Goal: Find contact information: Find contact information

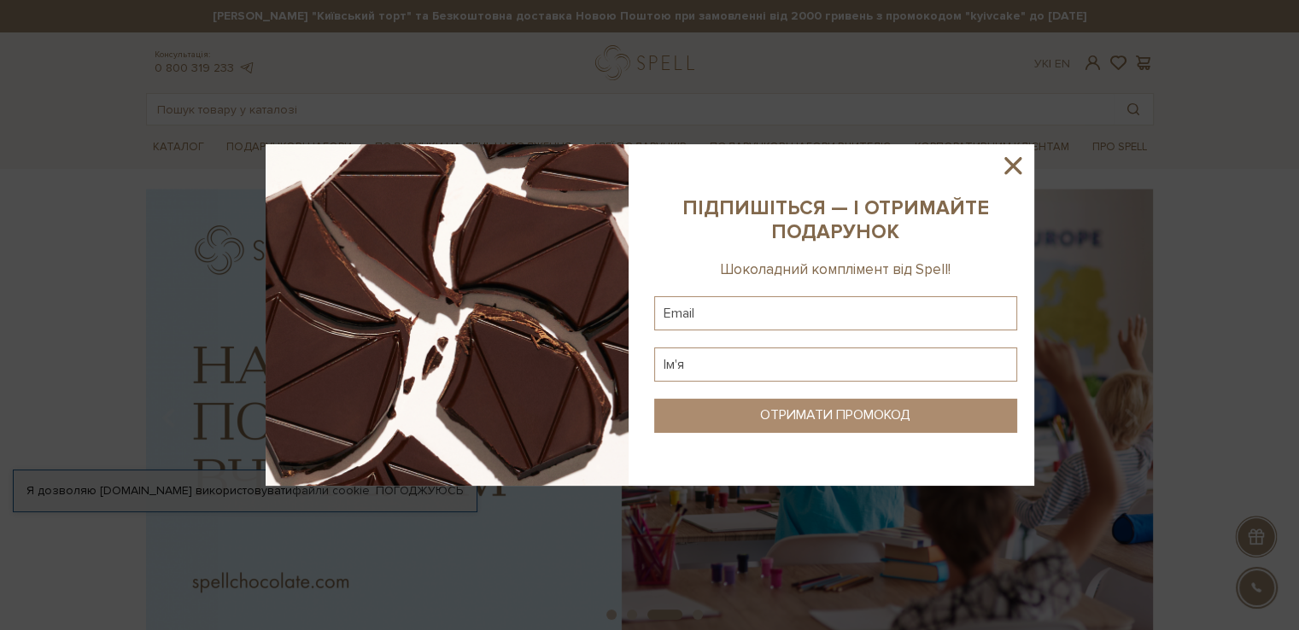
click at [1015, 165] on icon at bounding box center [1012, 165] width 29 height 29
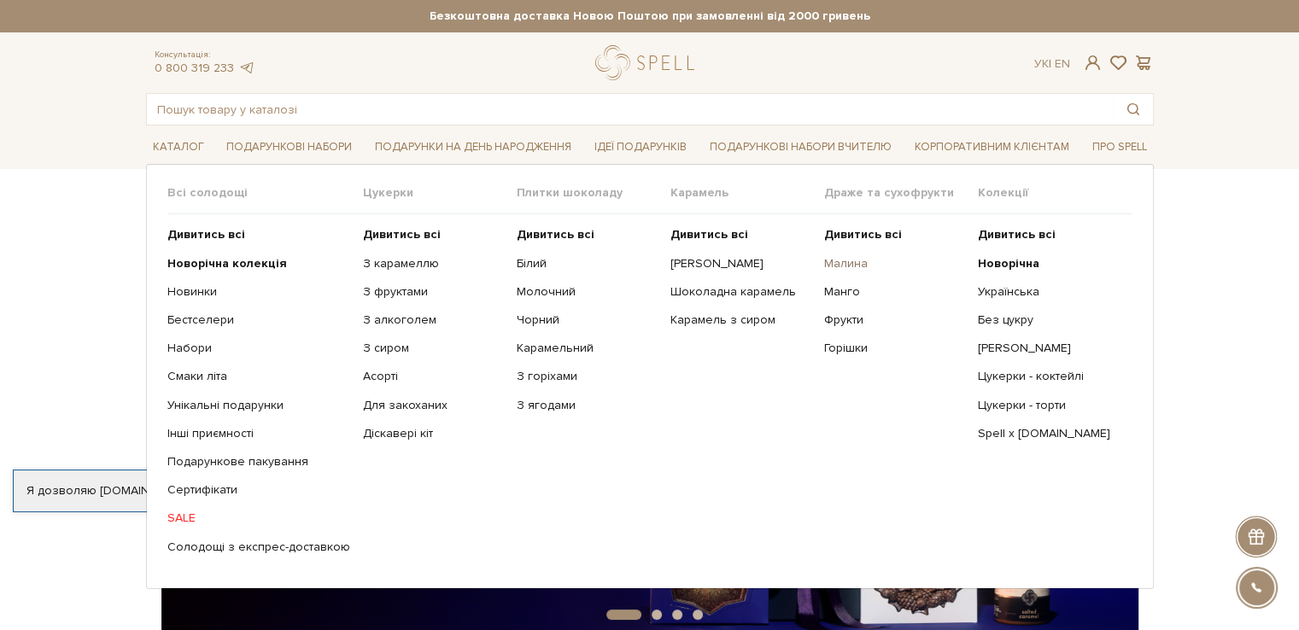
click at [851, 260] on link "Малина" at bounding box center [894, 263] width 141 height 15
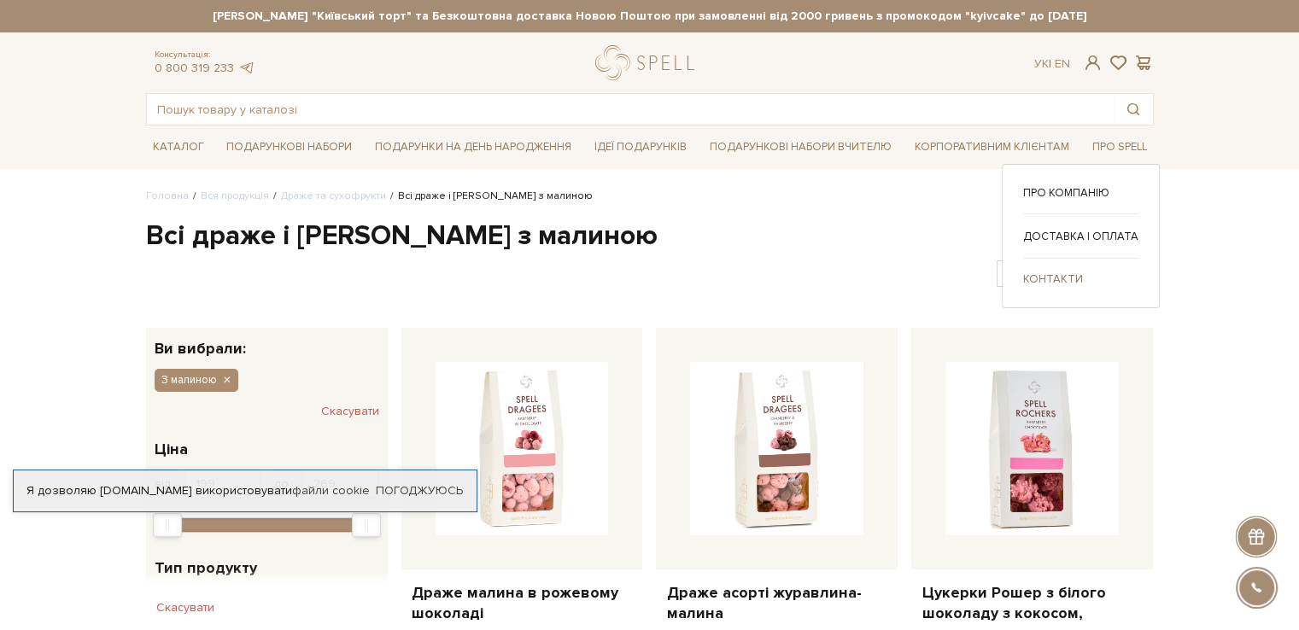
click at [1045, 279] on link "Контакти" at bounding box center [1080, 279] width 115 height 15
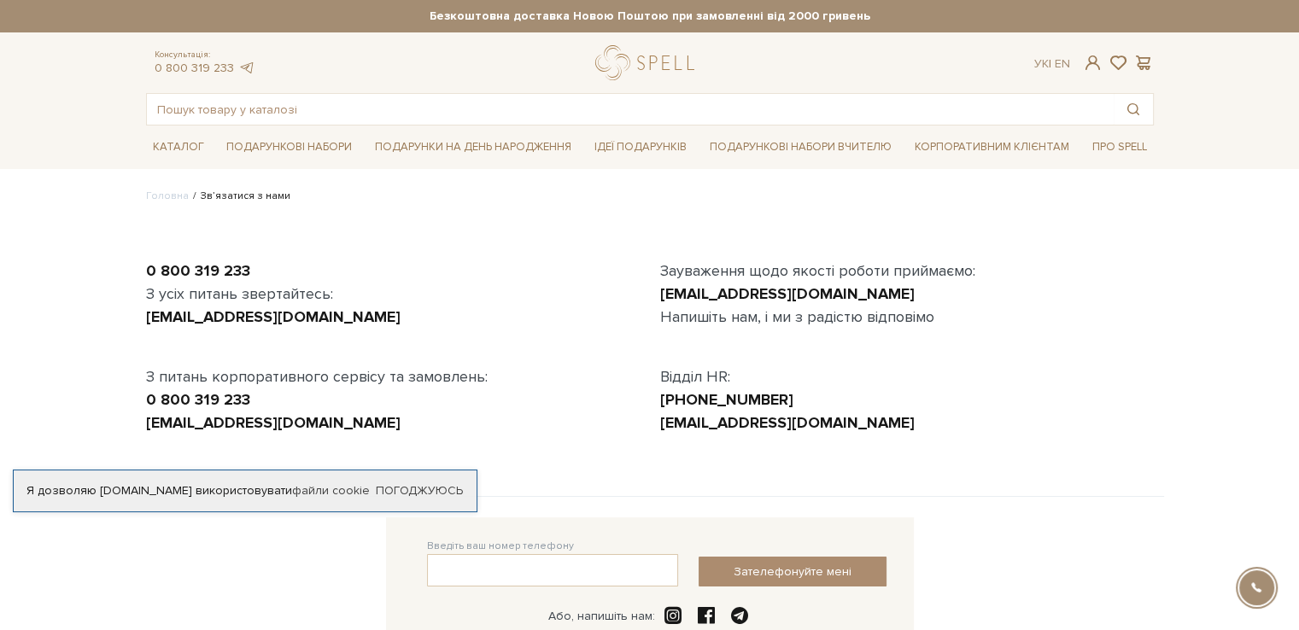
scroll to position [424, 0]
